Goal: Information Seeking & Learning: Learn about a topic

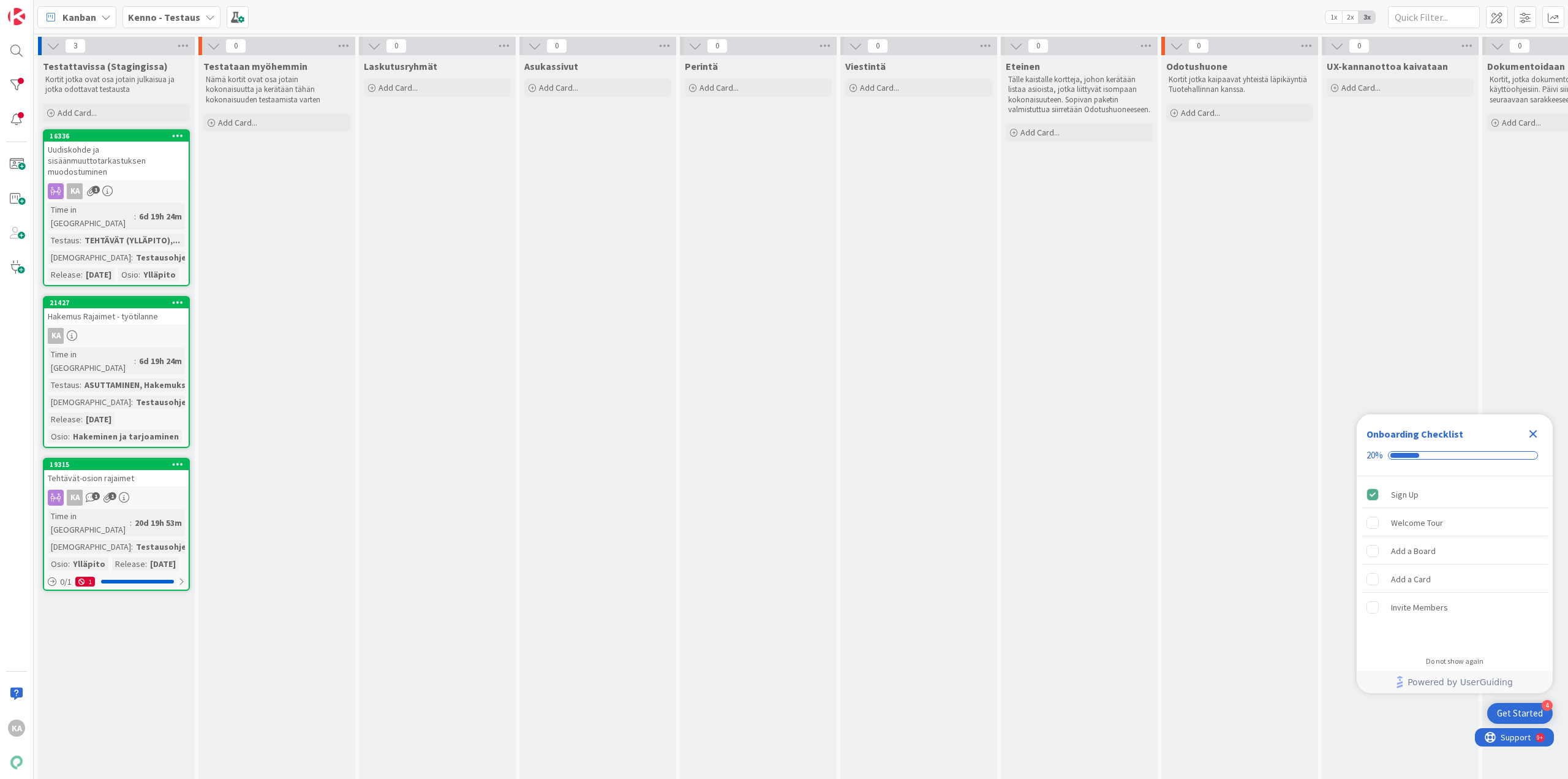
click at [109, 158] on div "Uudiskohde ja sisäänmuuttotarkastuksen muodostuminen" at bounding box center [117, 160] width 145 height 38
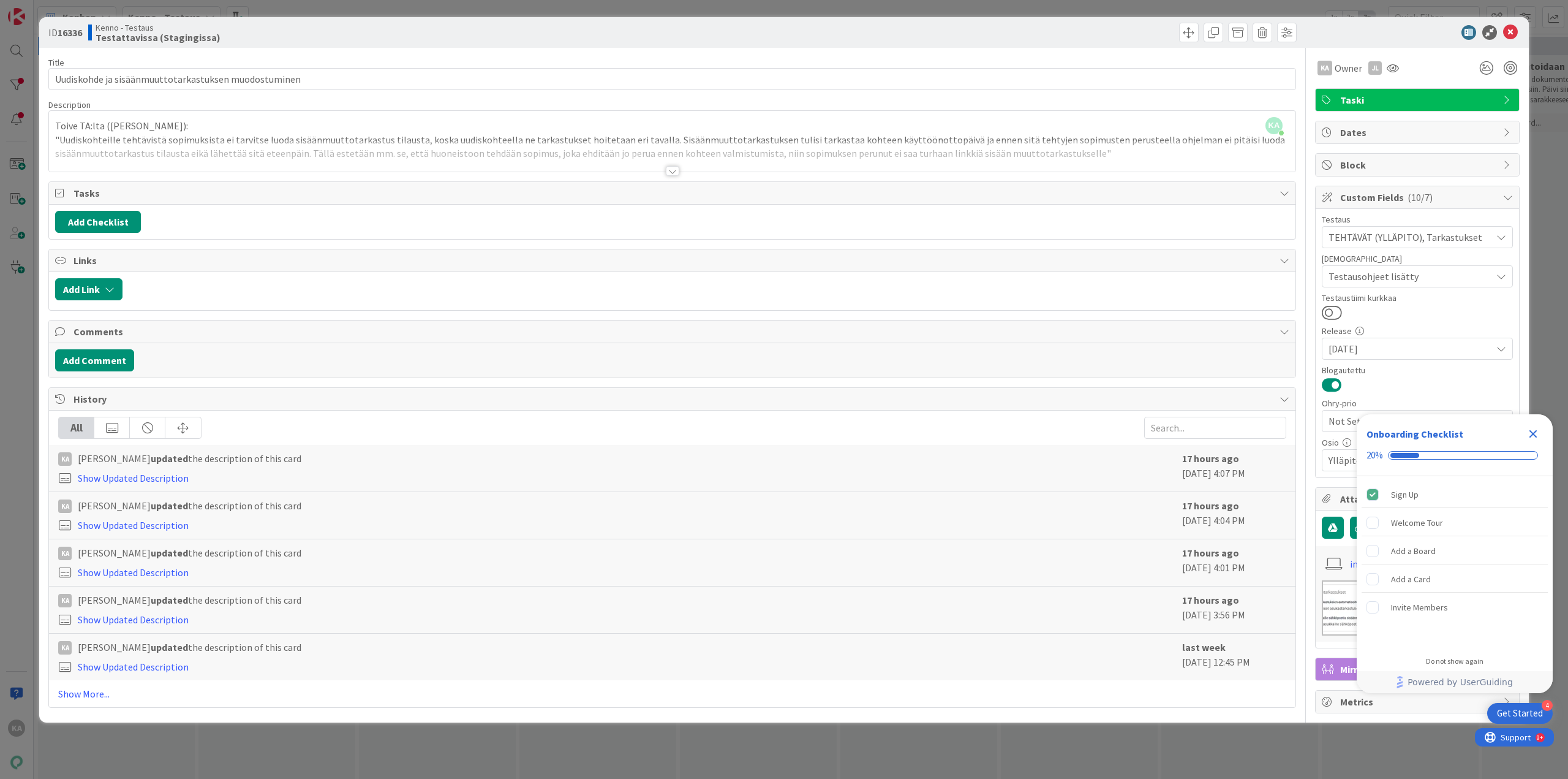
click at [666, 165] on div at bounding box center [672, 156] width 1246 height 31
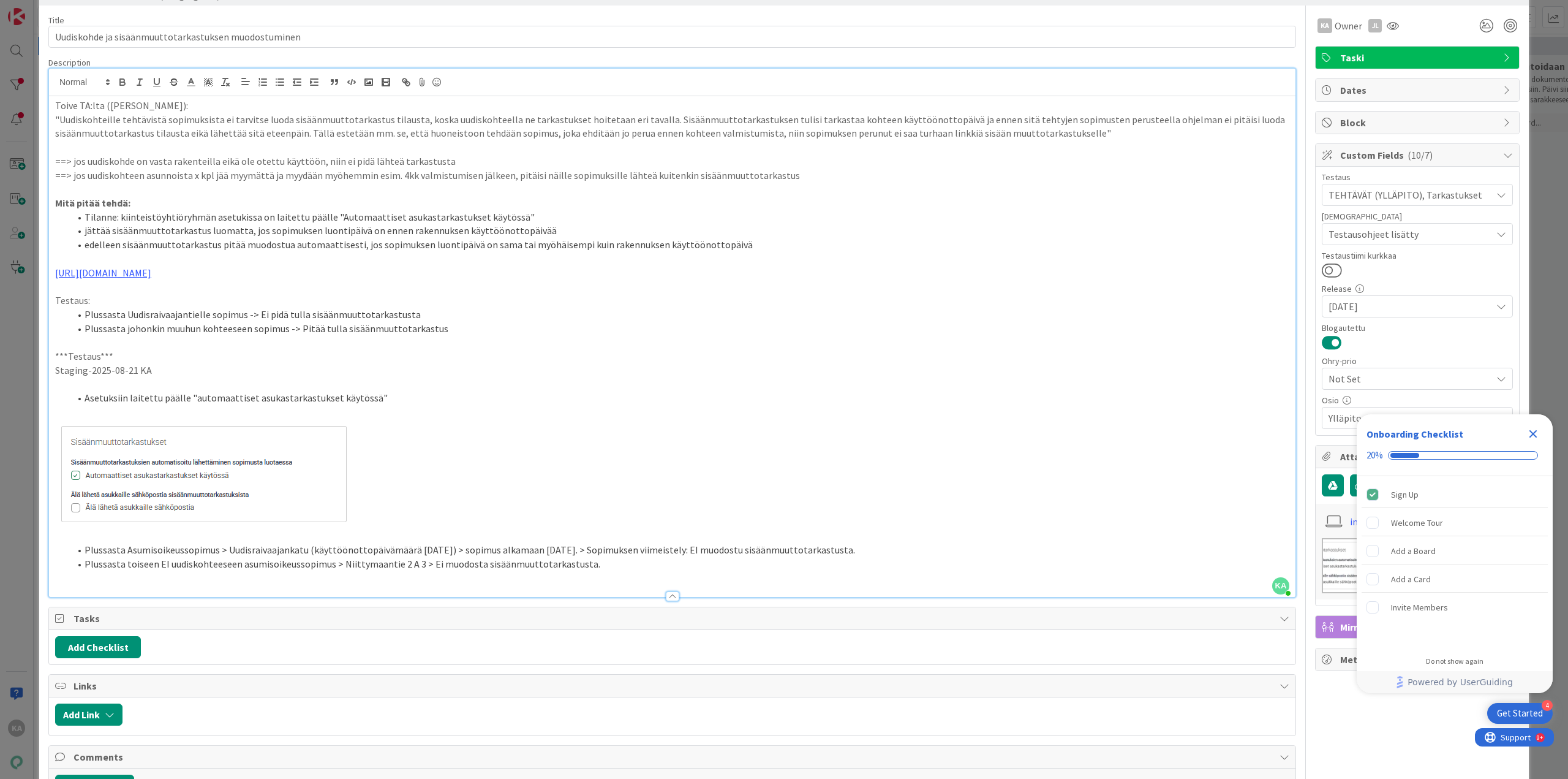
scroll to position [61, 0]
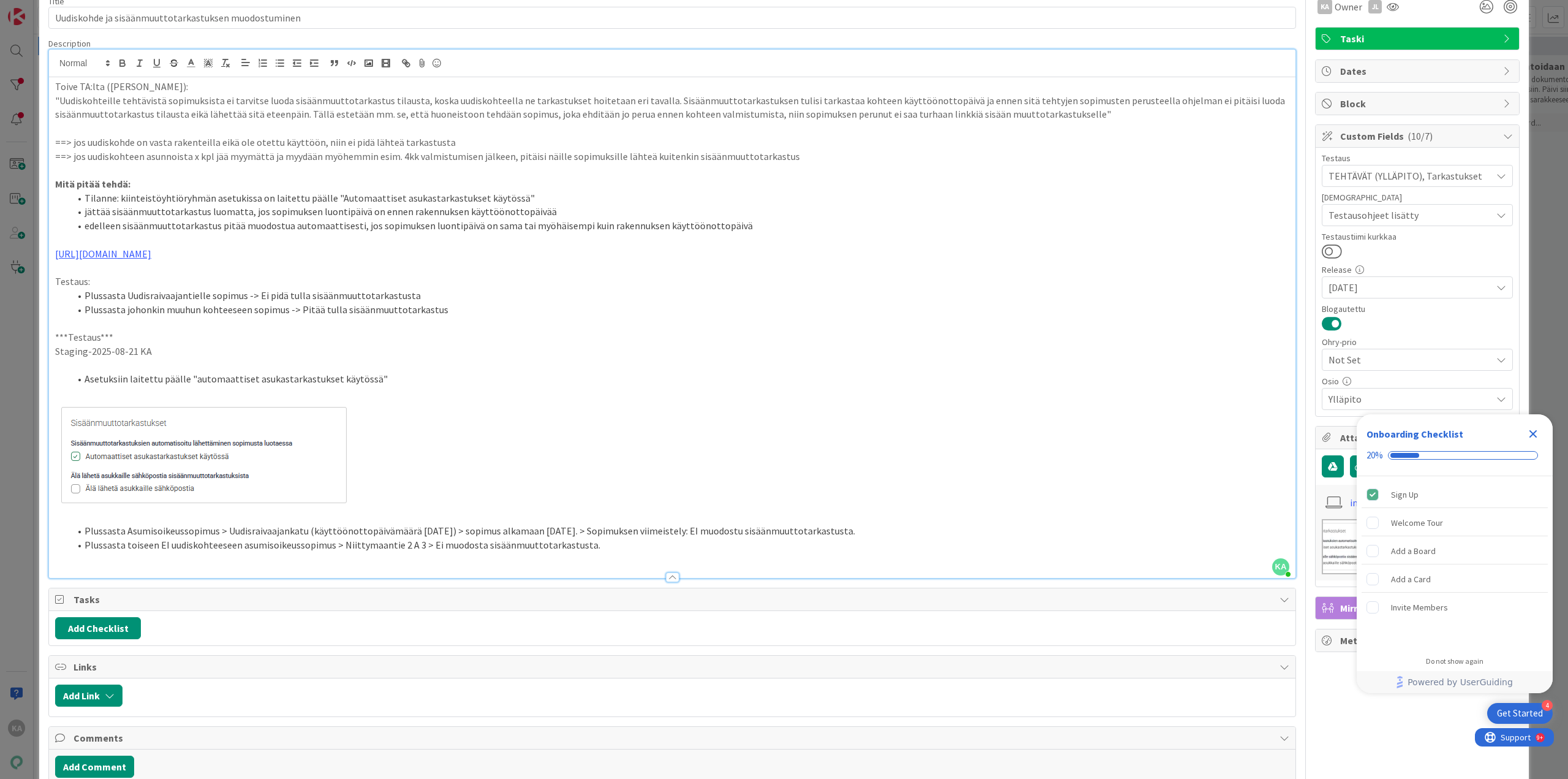
click at [588, 540] on li "Plussasta toiseen EI uudiskohteeseen asumisoikeussopimus > Niittymaantie 2 A 3 …" at bounding box center [679, 545] width 1220 height 14
